Goal: Task Accomplishment & Management: Manage account settings

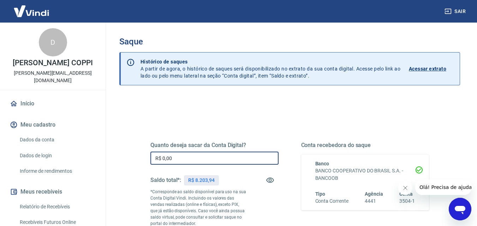
click at [157, 158] on input "R$ 0,00" at bounding box center [214, 158] width 128 height 13
click at [179, 160] on input "R$ 0,00" at bounding box center [214, 158] width 128 height 13
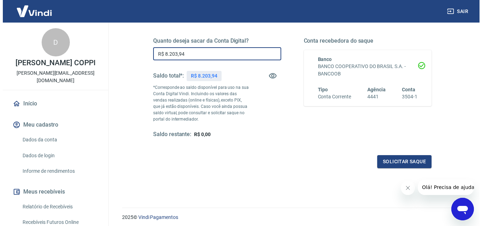
scroll to position [106, 0]
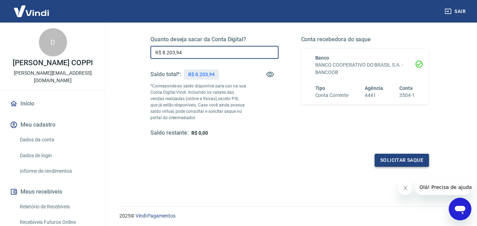
type input "R$ 8.203,94"
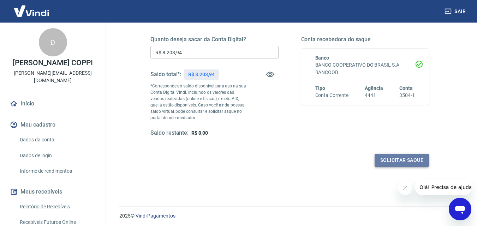
click at [406, 161] on button "Solicitar saque" at bounding box center [401, 160] width 54 height 13
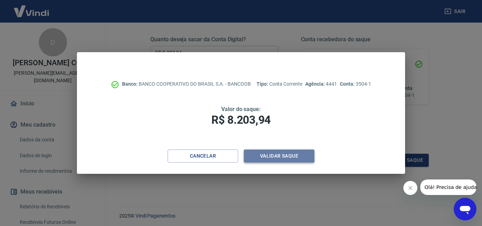
click at [278, 154] on button "Validar saque" at bounding box center [279, 156] width 71 height 13
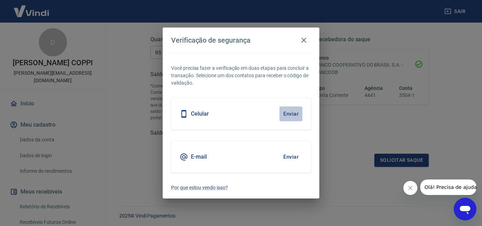
click at [288, 115] on button "Enviar" at bounding box center [291, 114] width 23 height 15
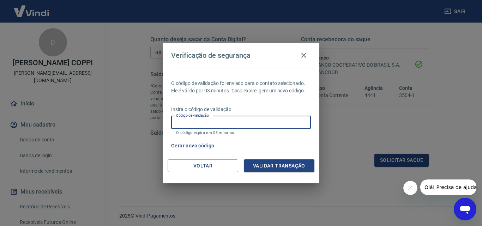
click at [257, 122] on input "Código de validação" at bounding box center [241, 122] width 140 height 13
type input "638315"
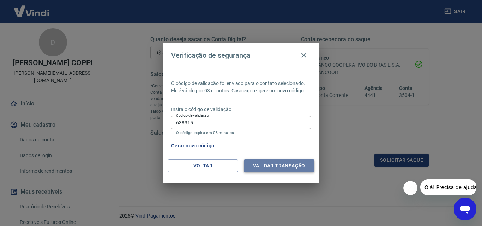
click at [274, 168] on button "Validar transação" at bounding box center [279, 166] width 71 height 13
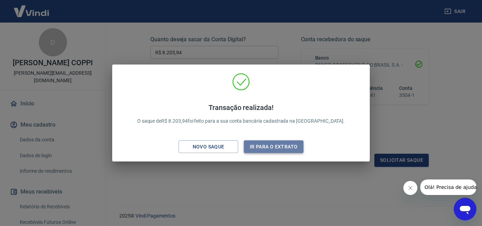
click at [273, 149] on button "Ir para o extrato" at bounding box center [274, 146] width 60 height 13
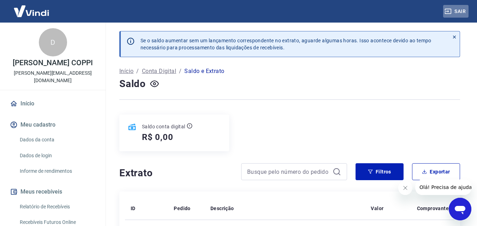
click at [464, 8] on button "Sair" at bounding box center [455, 11] width 25 height 13
